Goal: Information Seeking & Learning: Learn about a topic

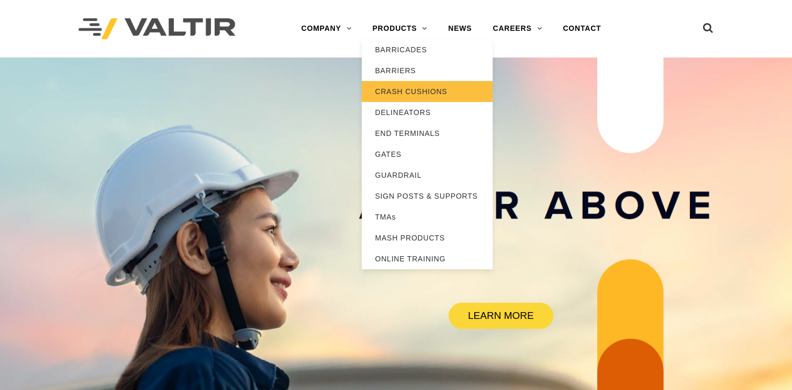
click at [410, 90] on link "CRASH CUSHIONS" at bounding box center [427, 91] width 131 height 21
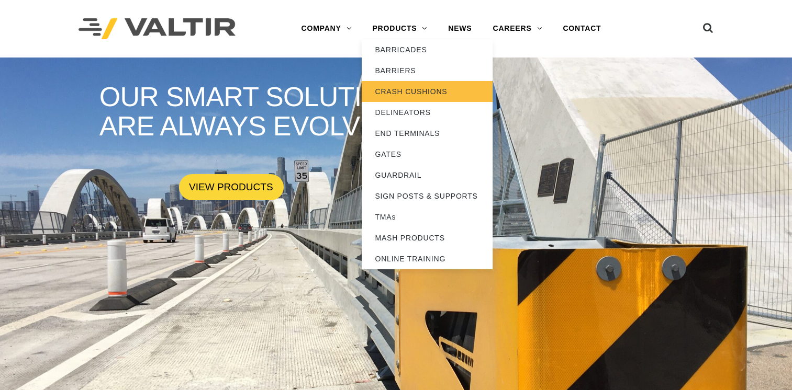
click at [397, 84] on link "CRASH CUSHIONS" at bounding box center [427, 91] width 131 height 21
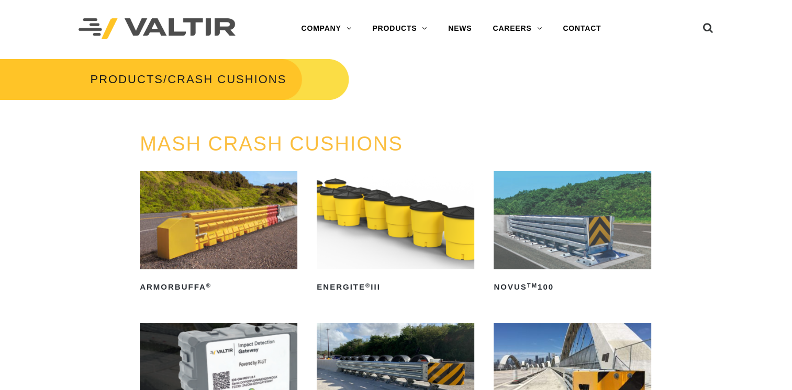
scroll to position [105, 0]
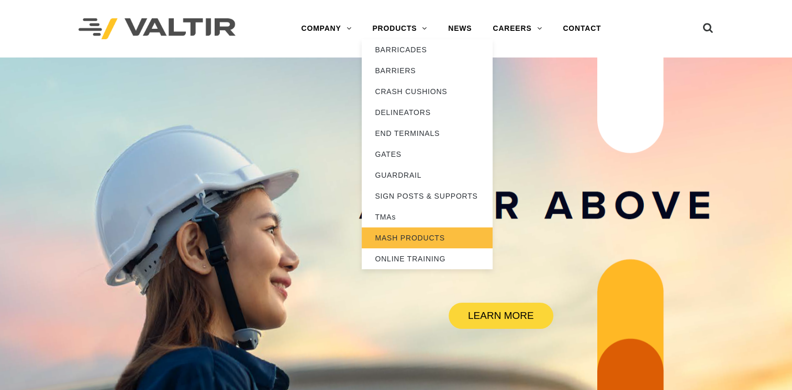
click at [404, 235] on link "MASH PRODUCTS" at bounding box center [427, 238] width 131 height 21
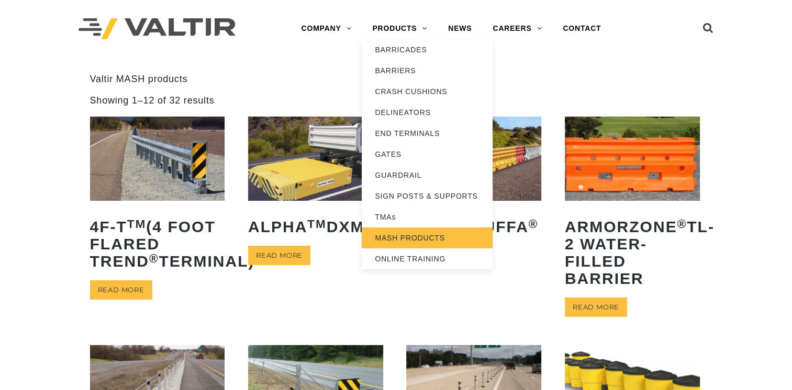
click at [390, 238] on link "MASH PRODUCTS" at bounding box center [427, 238] width 131 height 21
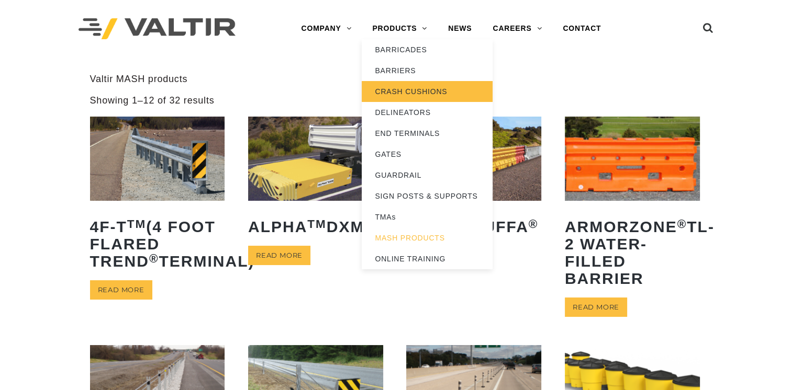
click at [394, 87] on link "CRASH CUSHIONS" at bounding box center [427, 91] width 131 height 21
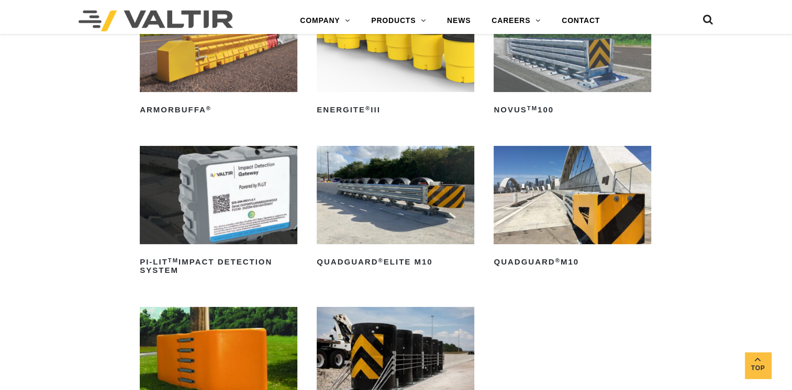
scroll to position [209, 0]
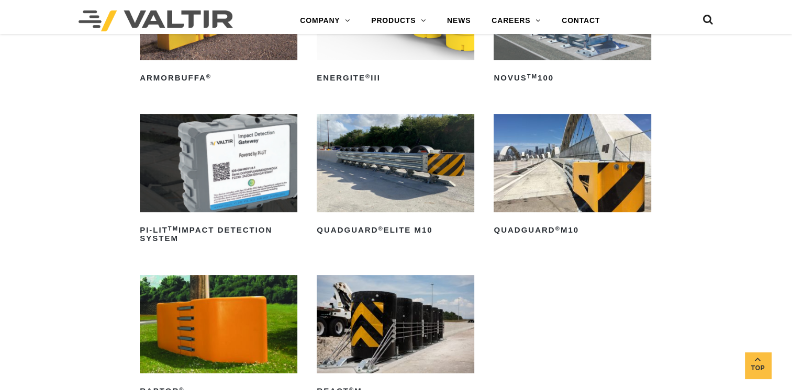
click at [370, 166] on img at bounding box center [395, 163] width 157 height 98
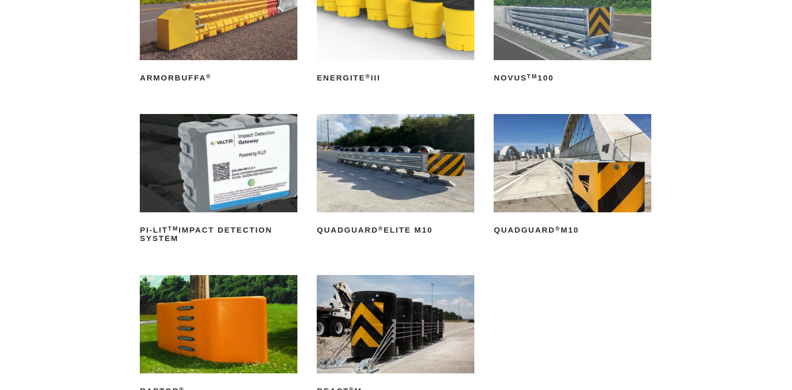
scroll to position [105, 0]
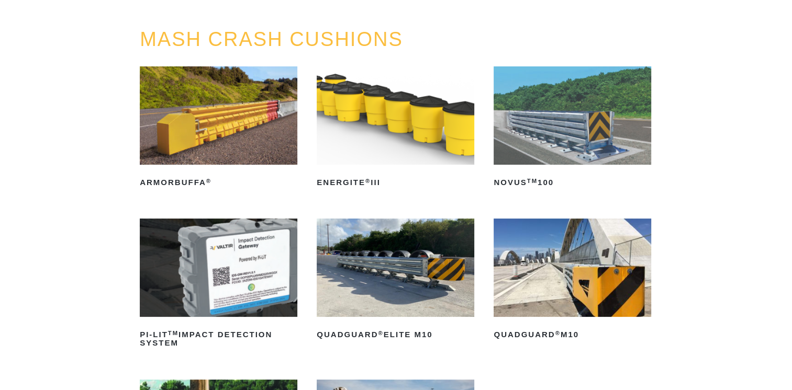
click at [553, 282] on img at bounding box center [571, 268] width 157 height 98
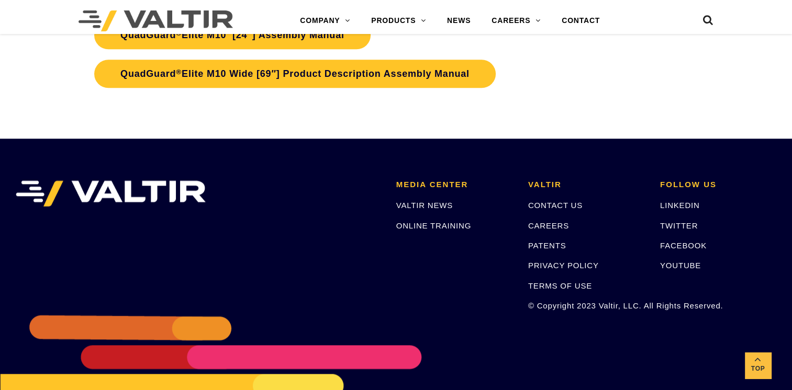
scroll to position [5177, 0]
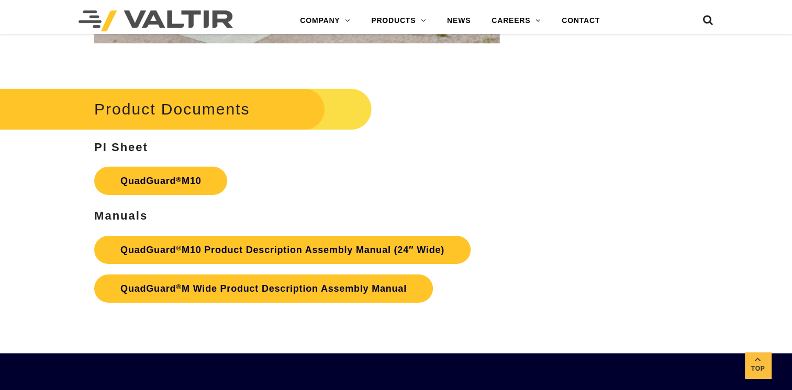
scroll to position [3244, 0]
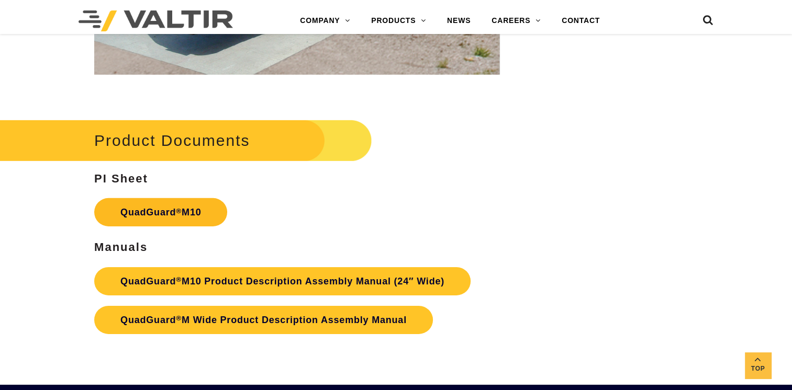
click at [159, 200] on link "QuadGuard ® M10" at bounding box center [160, 212] width 133 height 28
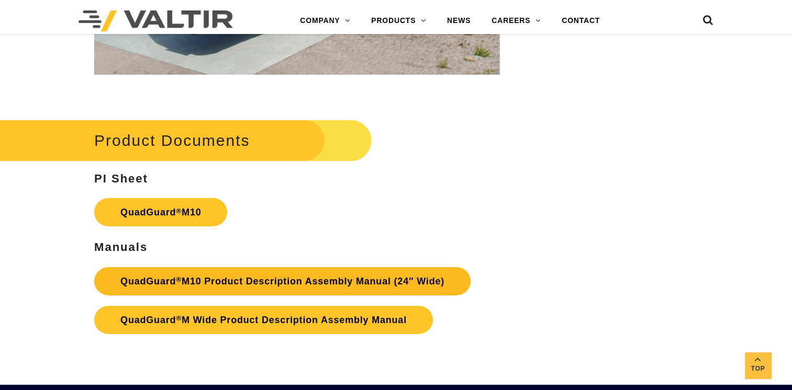
click at [251, 272] on link "QuadGuard ® M10 Product Description Assembly Manual (24″ Wide)" at bounding box center [282, 281] width 376 height 28
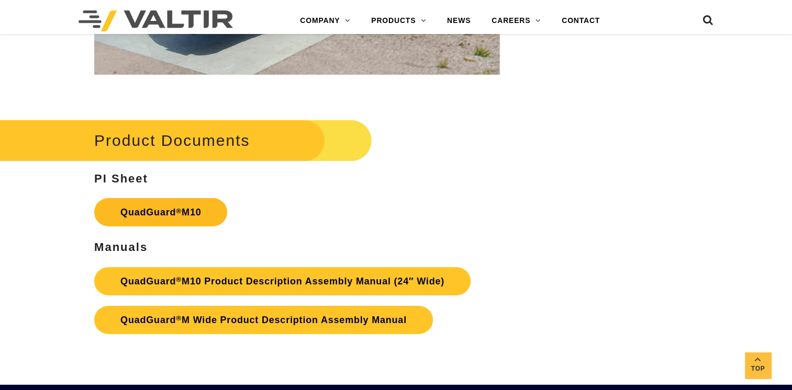
click at [155, 199] on link "QuadGuard ® M10" at bounding box center [160, 212] width 133 height 28
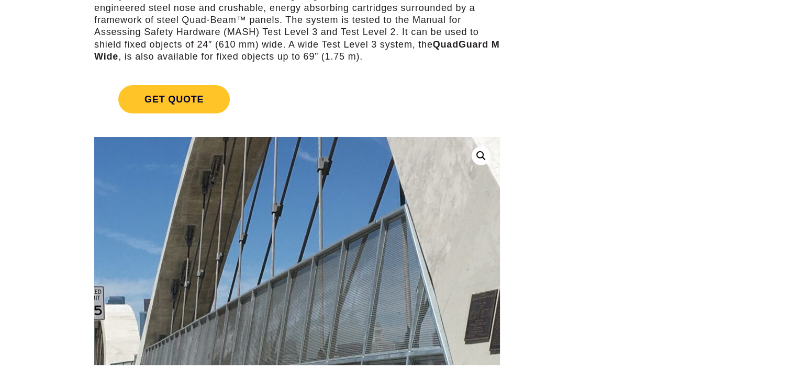
scroll to position [0, 0]
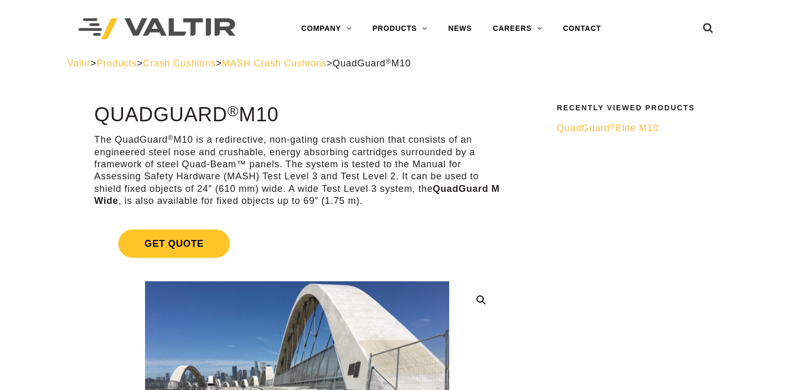
click at [199, 63] on span "Crash Cushions" at bounding box center [179, 63] width 73 height 10
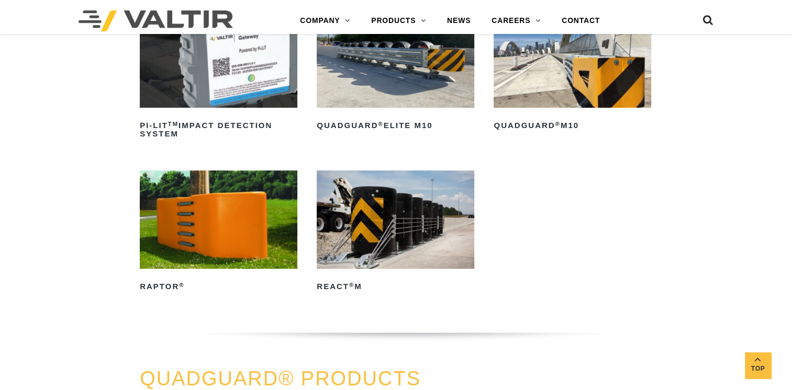
scroll to position [209, 0]
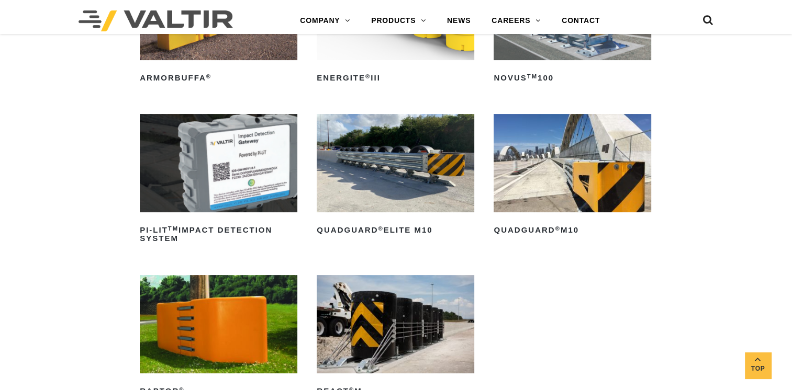
click at [555, 179] on img at bounding box center [571, 163] width 157 height 98
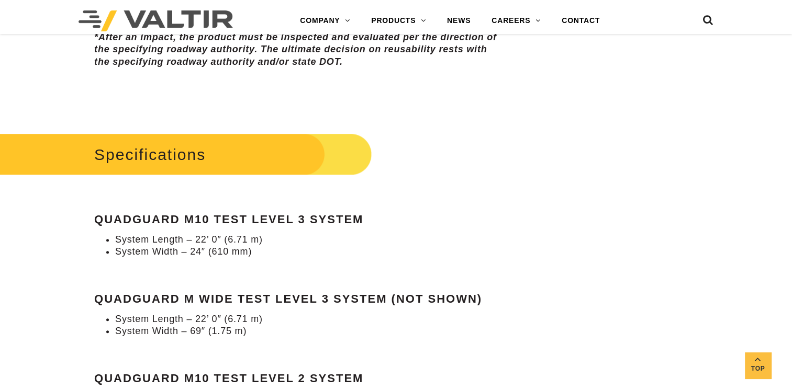
scroll to position [942, 0]
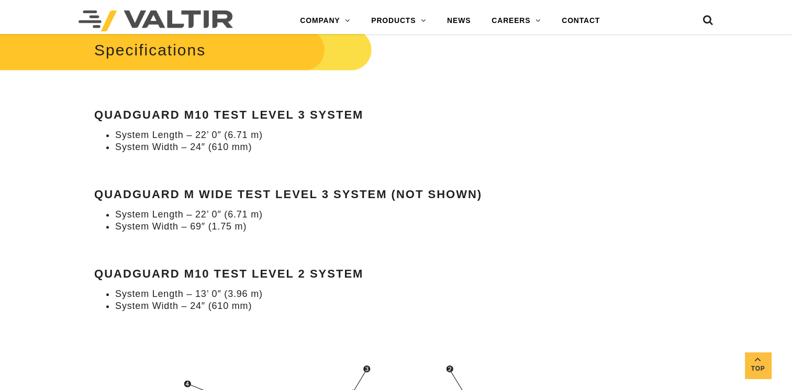
click at [142, 39] on h2 "Specifications" at bounding box center [173, 50] width 396 height 49
click at [162, 43] on h2 "Specifications" at bounding box center [173, 50] width 396 height 49
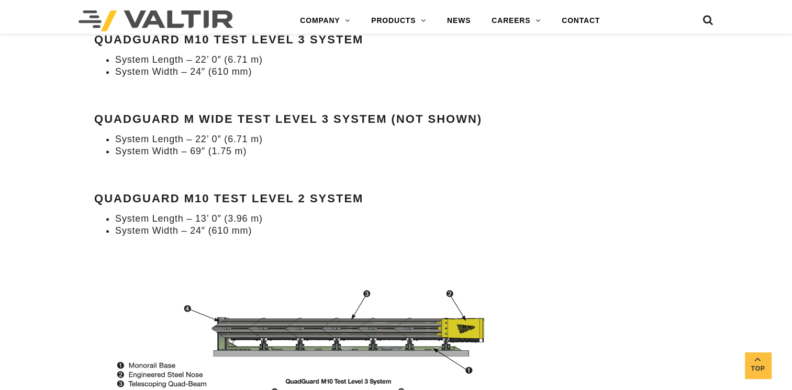
scroll to position [1046, 0]
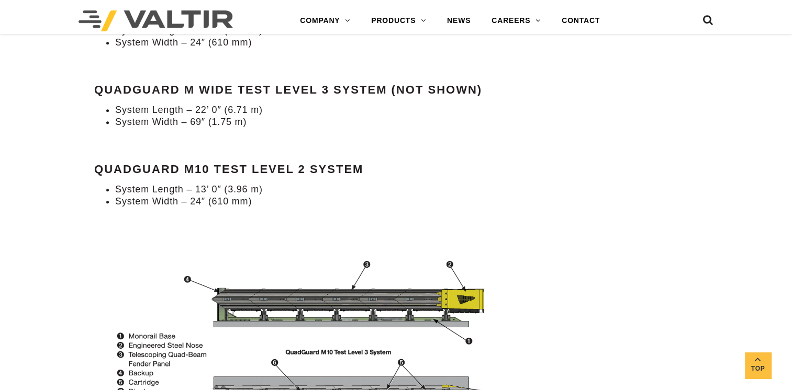
click at [169, 163] on strong "QuadGuard M10 Test Level 2 System" at bounding box center [228, 169] width 269 height 13
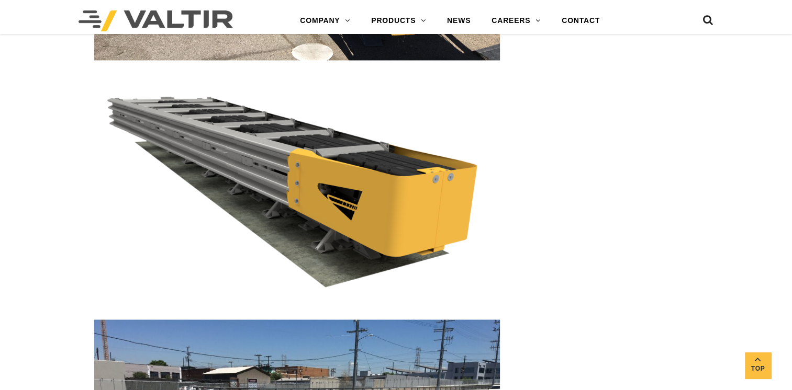
scroll to position [1779, 0]
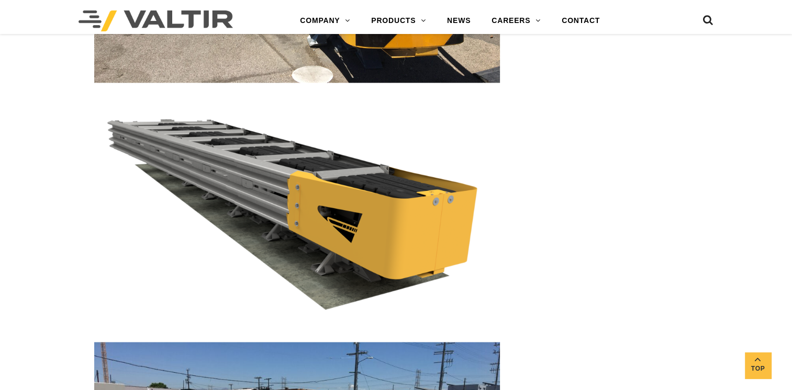
click at [244, 149] on img at bounding box center [297, 212] width 406 height 228
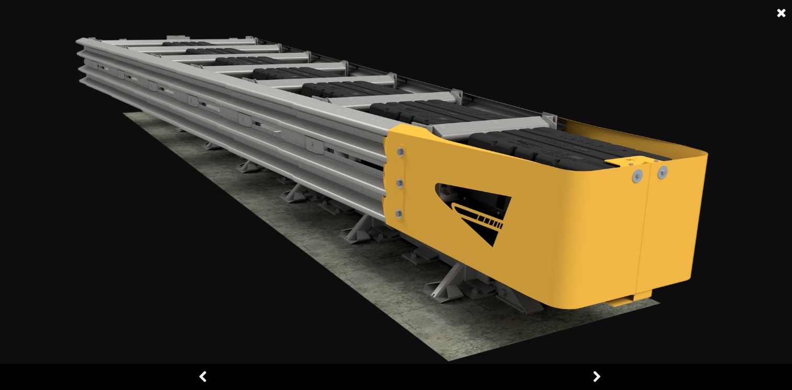
click at [598, 378] on link at bounding box center [596, 377] width 26 height 26
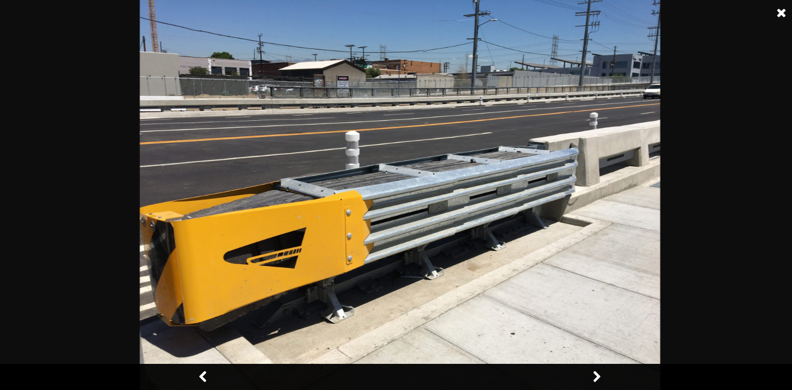
click at [598, 378] on link at bounding box center [596, 377] width 26 height 26
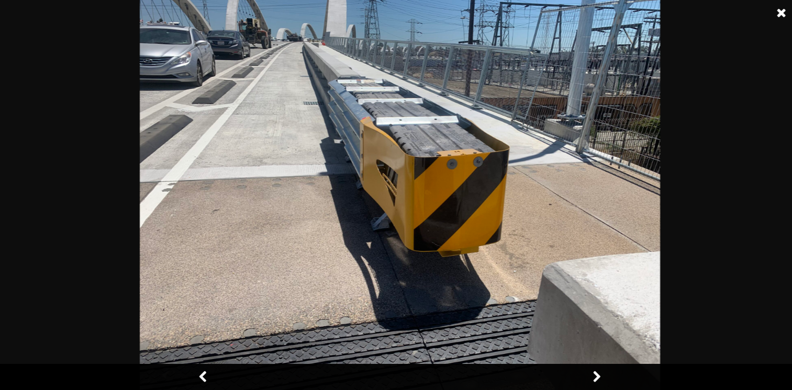
click at [598, 378] on link at bounding box center [596, 377] width 26 height 26
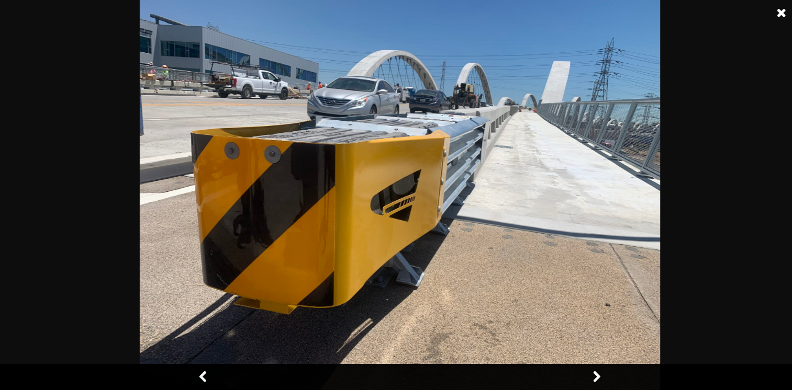
click at [598, 378] on link at bounding box center [596, 377] width 26 height 26
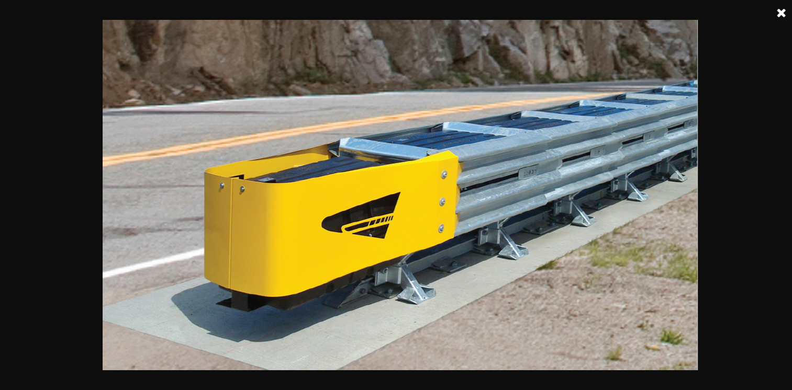
click at [779, 13] on link at bounding box center [781, 13] width 26 height 26
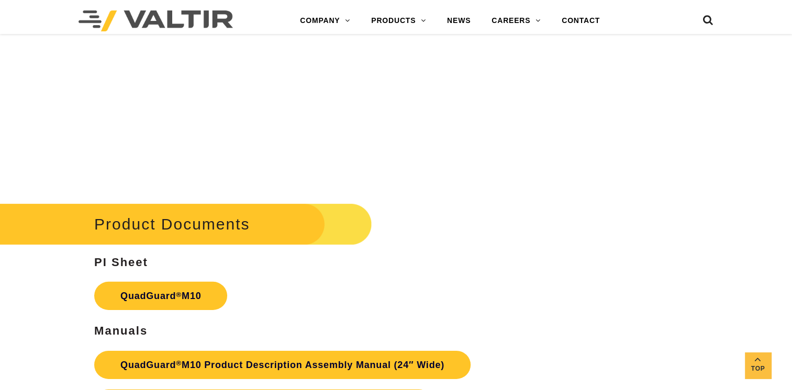
scroll to position [3244, 0]
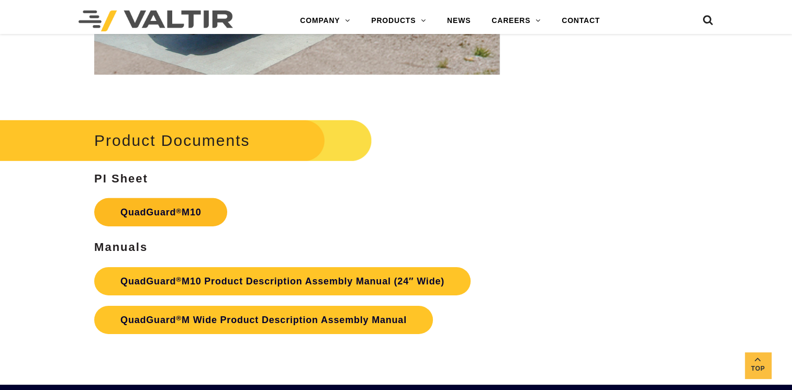
click at [149, 198] on link "QuadGuard ® M10" at bounding box center [160, 212] width 133 height 28
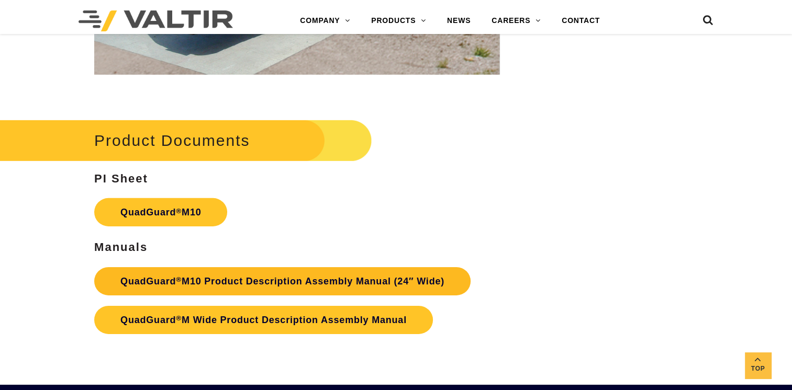
click at [248, 267] on link "QuadGuard ® M10 Product Description Assembly Manual (24″ Wide)" at bounding box center [282, 281] width 376 height 28
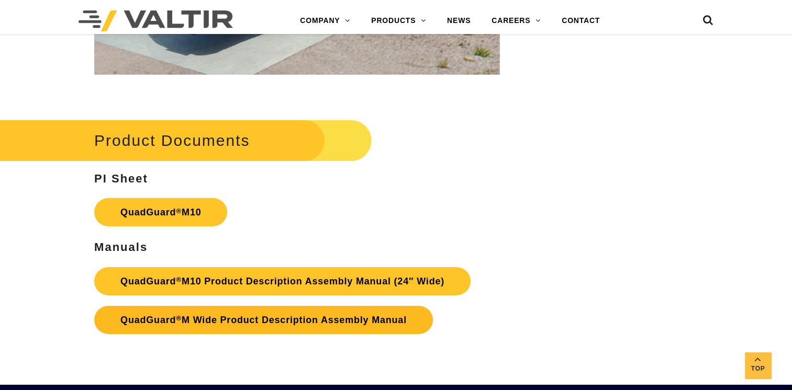
click at [222, 309] on link "QuadGuard ® M Wide Product Description Assembly Manual" at bounding box center [263, 320] width 339 height 28
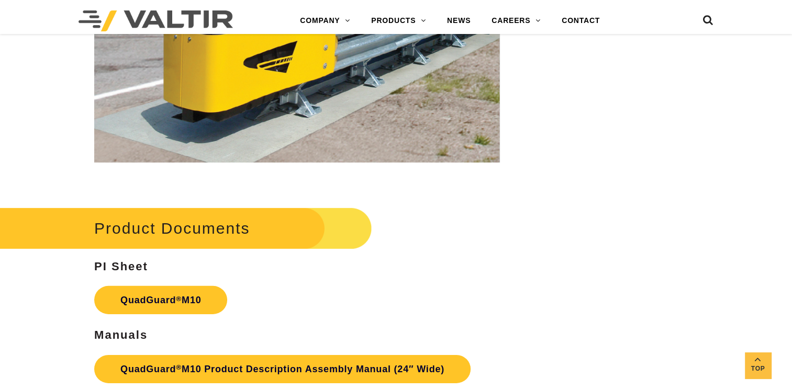
scroll to position [3139, 0]
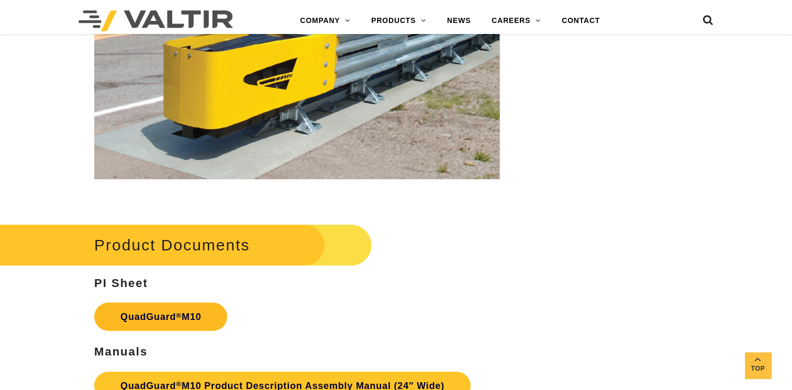
click at [168, 303] on link "QuadGuard ® M10" at bounding box center [160, 317] width 133 height 28
